Goal: Task Accomplishment & Management: Use online tool/utility

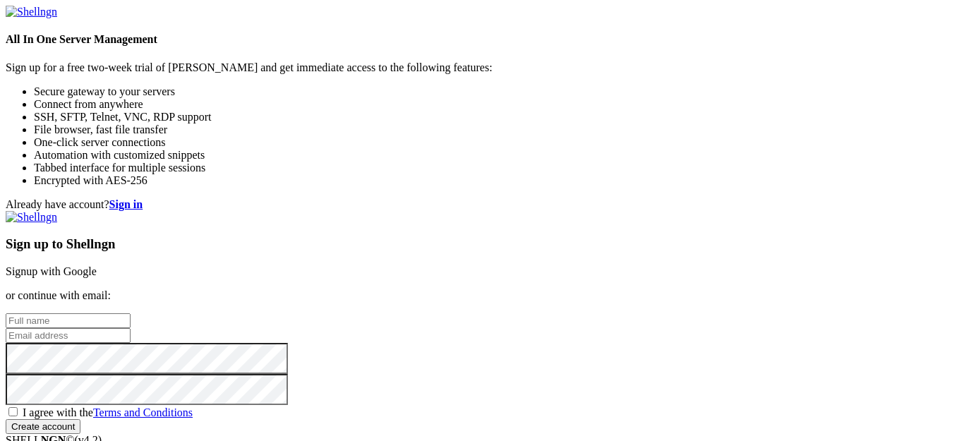
click at [97, 265] on link "Signup with Google" at bounding box center [51, 271] width 91 height 12
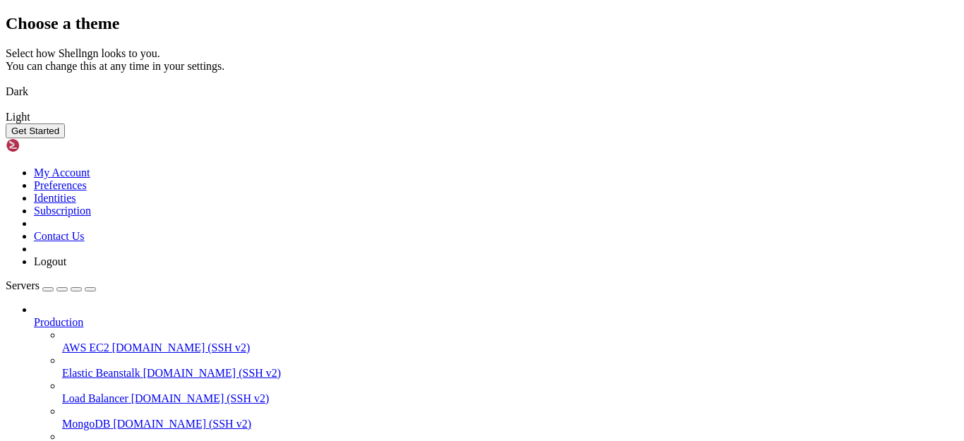
click at [6, 83] on img at bounding box center [6, 83] width 0 height 0
click at [65, 138] on button "Get Started" at bounding box center [35, 131] width 59 height 15
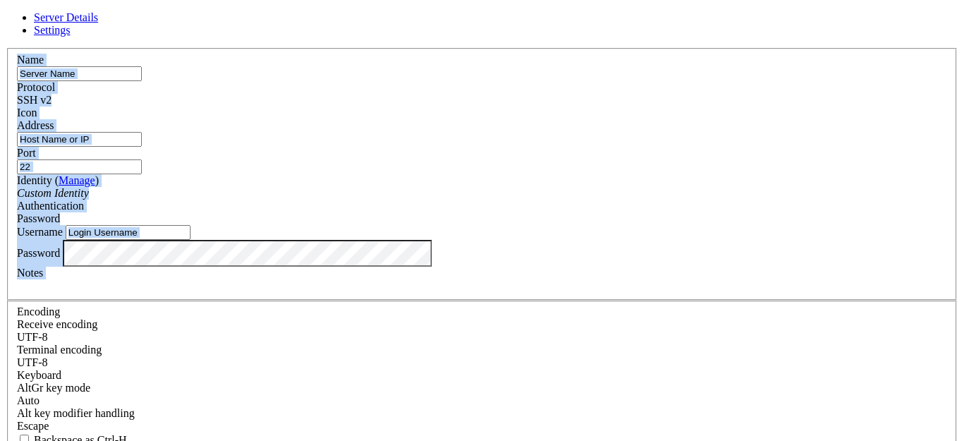
scroll to position [15, 0]
drag, startPoint x: 287, startPoint y: 68, endPoint x: 594, endPoint y: 389, distance: 444.4
click at [594, 389] on form "Server Details Settings Name Protocol SSH v2 Icon Address" at bounding box center [482, 302] width 953 height 583
copy form "Name Protocol SSH v2 Icon Address Port Identity ( Manage ) Custom Identity Auth…"
click at [54, 119] on label "Address" at bounding box center [35, 125] width 37 height 12
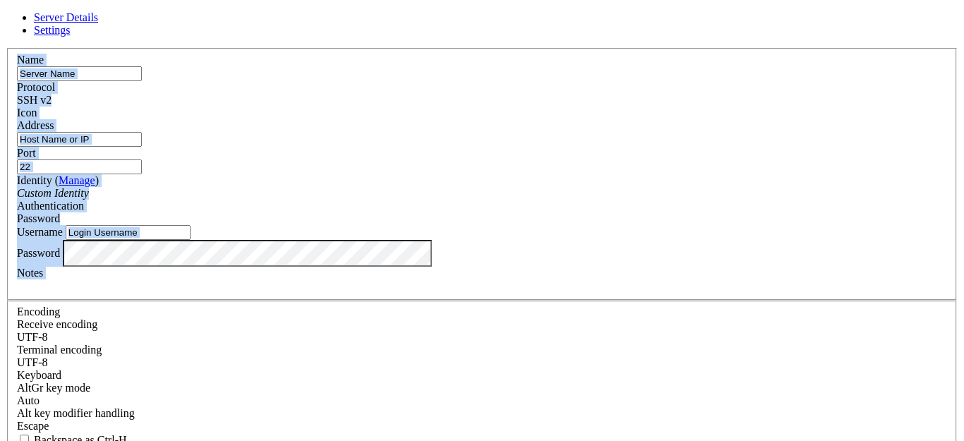
click at [142, 132] on input "Address" at bounding box center [79, 139] width 125 height 15
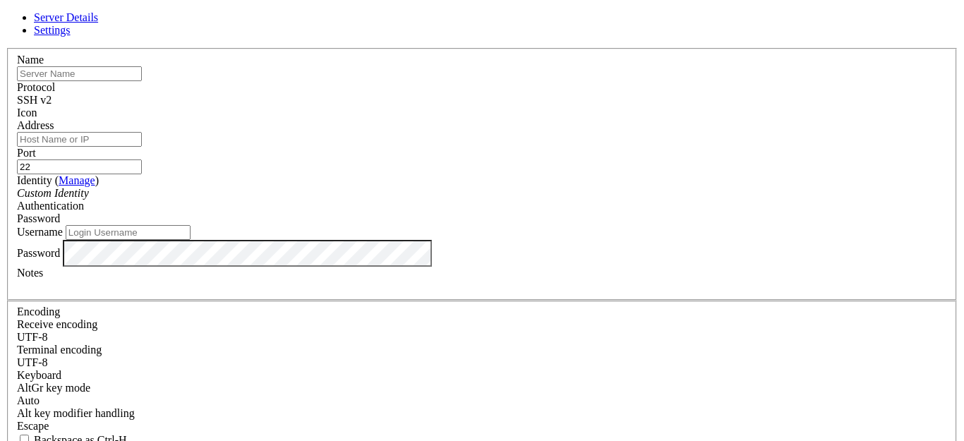
click at [142, 81] on input "text" at bounding box center [79, 73] width 125 height 15
click at [589, 94] on div "SSH v2" at bounding box center [482, 100] width 930 height 13
click at [579, 94] on div "SSH v2" at bounding box center [482, 100] width 930 height 13
click at [647, 119] on div at bounding box center [482, 119] width 930 height 0
click at [142, 81] on input "text" at bounding box center [79, 73] width 125 height 15
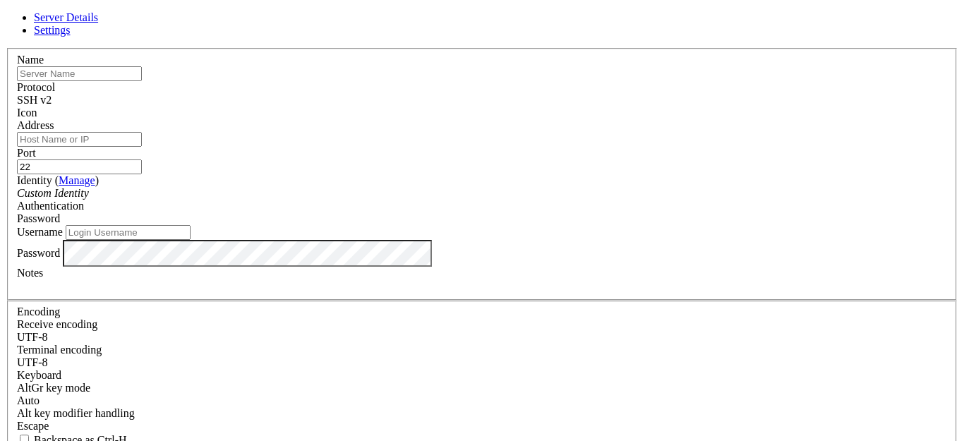
paste input "DemoVPS"
type input "DemoVPS"
click at [142, 132] on input "Address" at bounding box center [79, 139] width 125 height 15
paste input "[TECHNICAL_ID]"
type input "[TECHNICAL_ID]"
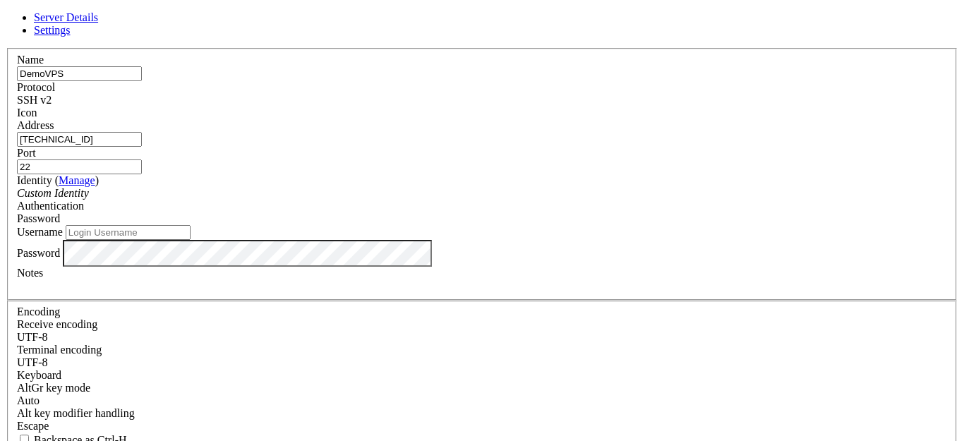
click at [191, 240] on input "Username" at bounding box center [128, 232] width 125 height 15
type input "v"
paste input "guest"
type input "guest"
click at [60, 258] on label "Password" at bounding box center [38, 252] width 43 height 12
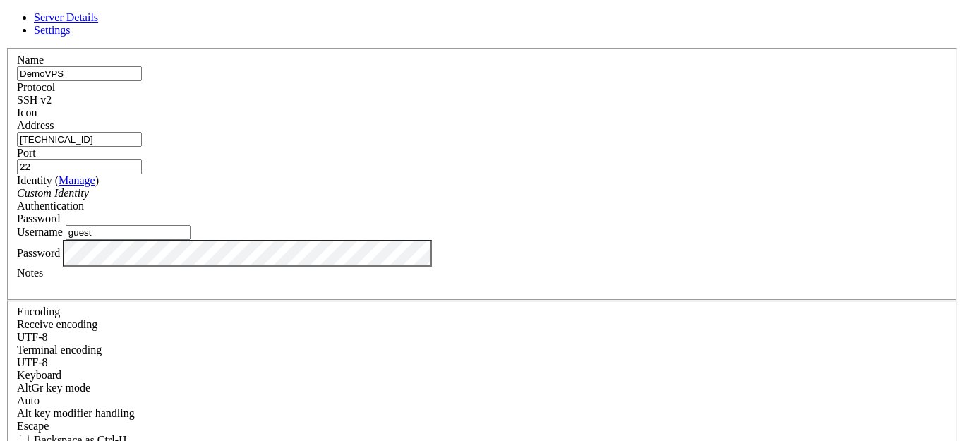
click at [359, 292] on div at bounding box center [482, 286] width 930 height 13
click at [356, 292] on div at bounding box center [482, 286] width 930 height 13
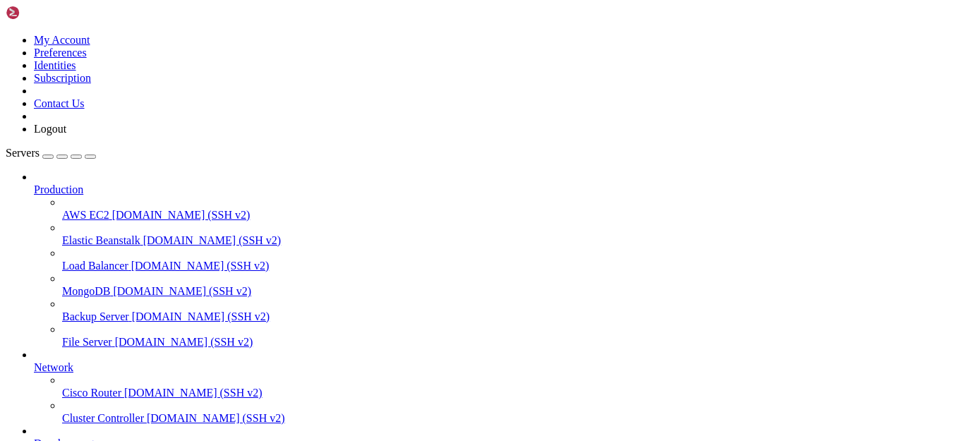
scroll to position [128, 0]
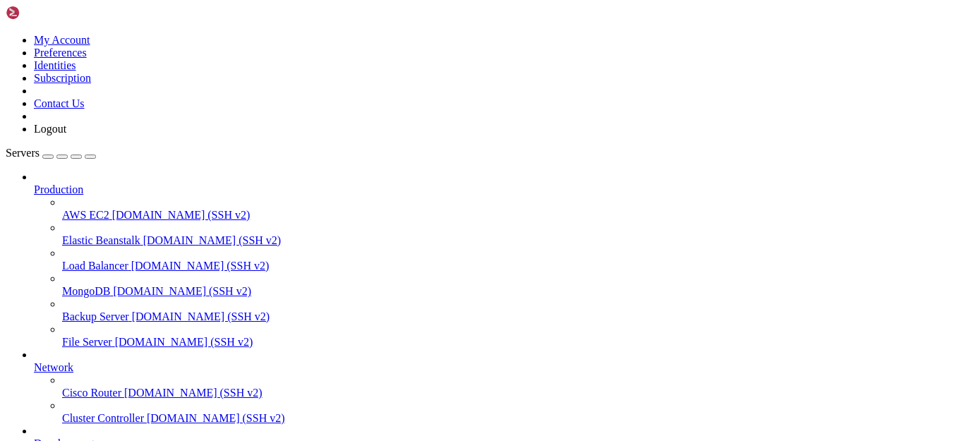
drag, startPoint x: 160, startPoint y: 976, endPoint x: 304, endPoint y: 1027, distance: 153.4
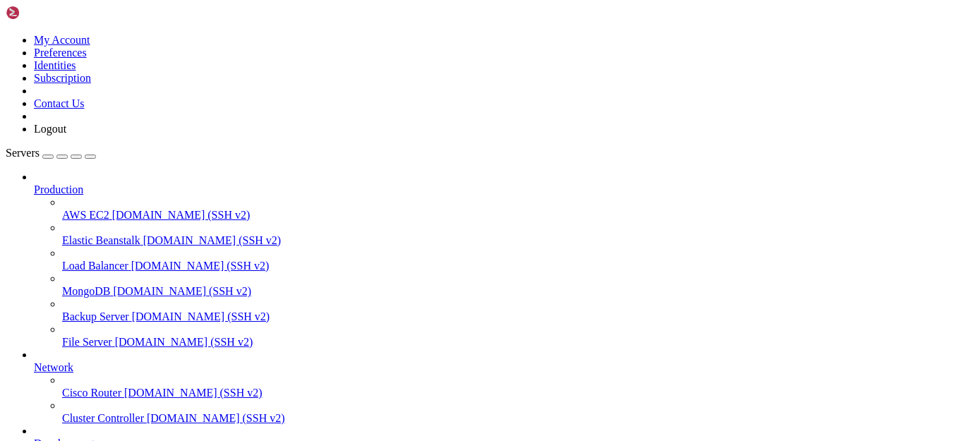
drag, startPoint x: 75, startPoint y: 969, endPoint x: 136, endPoint y: 969, distance: 60.7
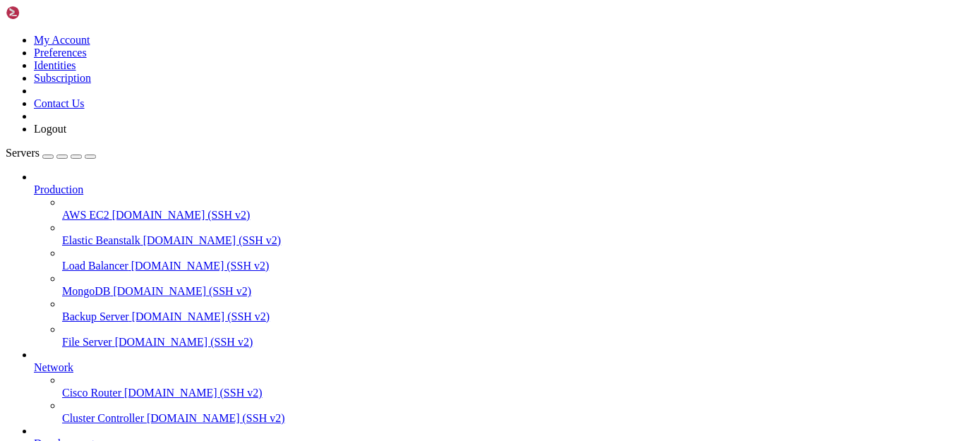
drag, startPoint x: 83, startPoint y: 857, endPoint x: 177, endPoint y: 927, distance: 117.6
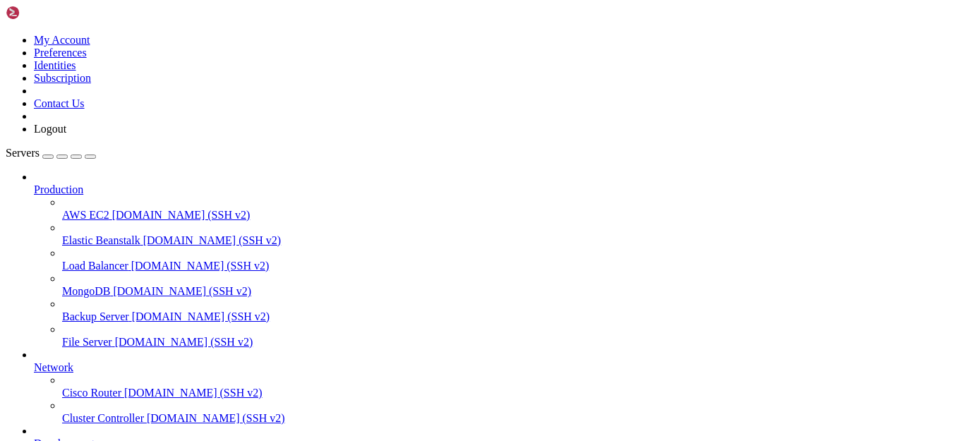
drag, startPoint x: 382, startPoint y: 13, endPoint x: 39, endPoint y: 231, distance: 406.5
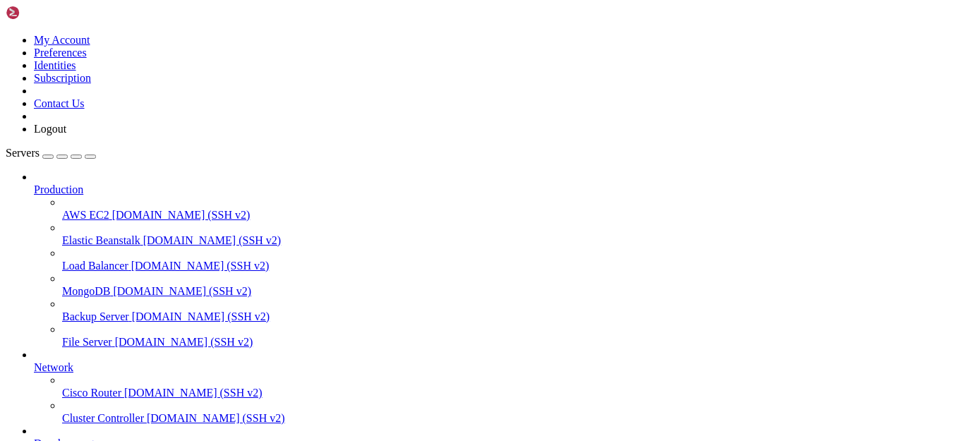
drag, startPoint x: 95, startPoint y: 879, endPoint x: 390, endPoint y: 1135, distance: 390.8
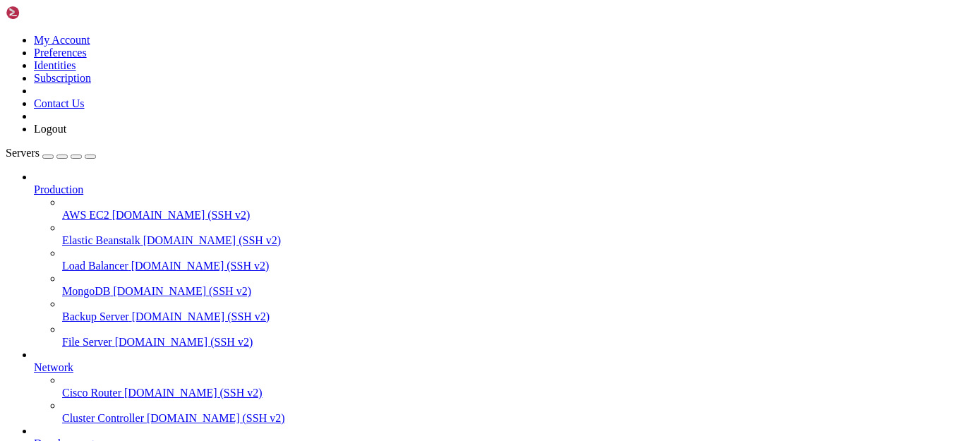
drag, startPoint x: 454, startPoint y: 1092, endPoint x: 11, endPoint y: 849, distance: 505.2
copy div "Welcome to Shellngn! This is a demo session. Shellngn is a web-based SSH client…"
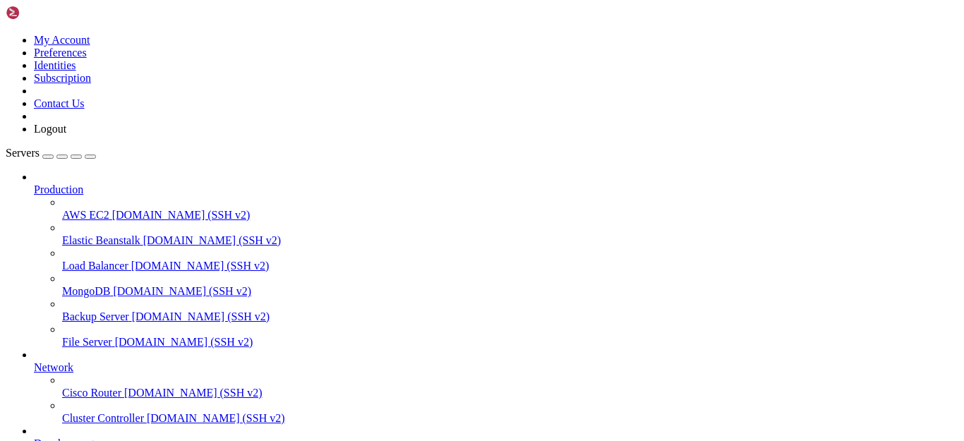
drag, startPoint x: 339, startPoint y: 1054, endPoint x: 198, endPoint y: 975, distance: 161.2
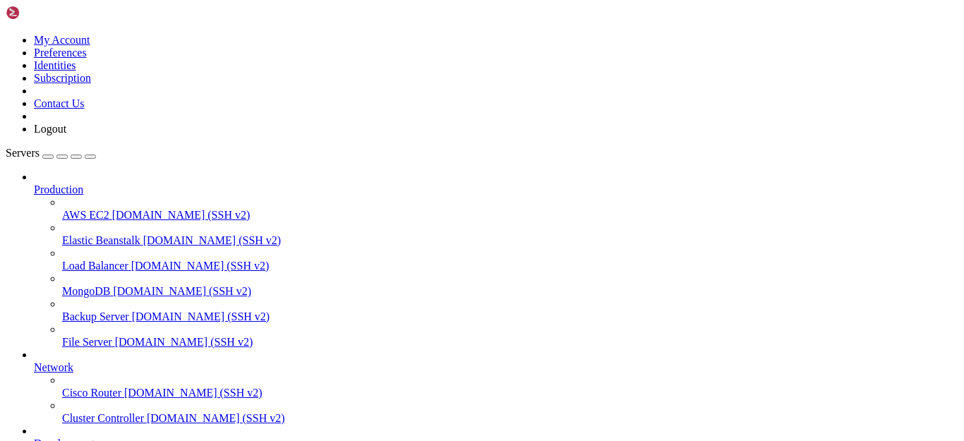
click at [128, 387] on span "[DOMAIN_NAME] (SSH v2)" at bounding box center [193, 393] width 138 height 12
click at [124, 412] on span "Cluster Controller" at bounding box center [103, 418] width 82 height 12
click at [62, 412] on link "Cluster Controller [DOMAIN_NAME] (SSH v2)" at bounding box center [510, 418] width 897 height 13
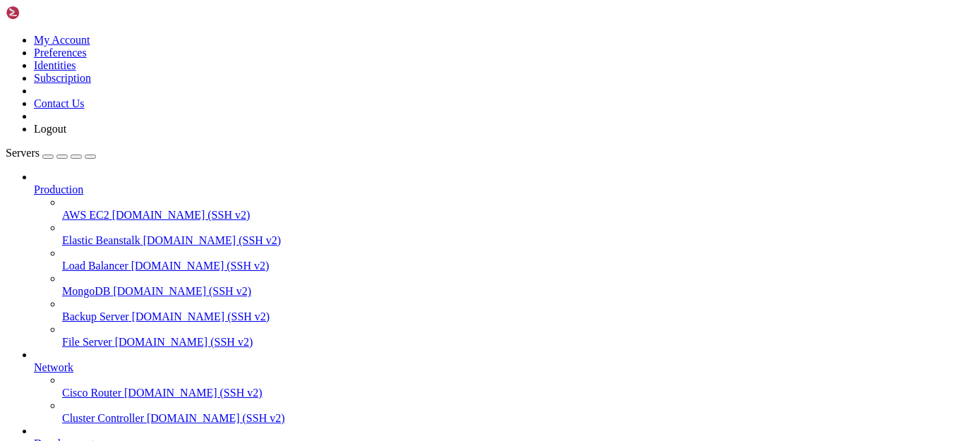
drag, startPoint x: 148, startPoint y: 1017, endPoint x: 275, endPoint y: 1014, distance: 127.1
